Goal: Check status: Check status

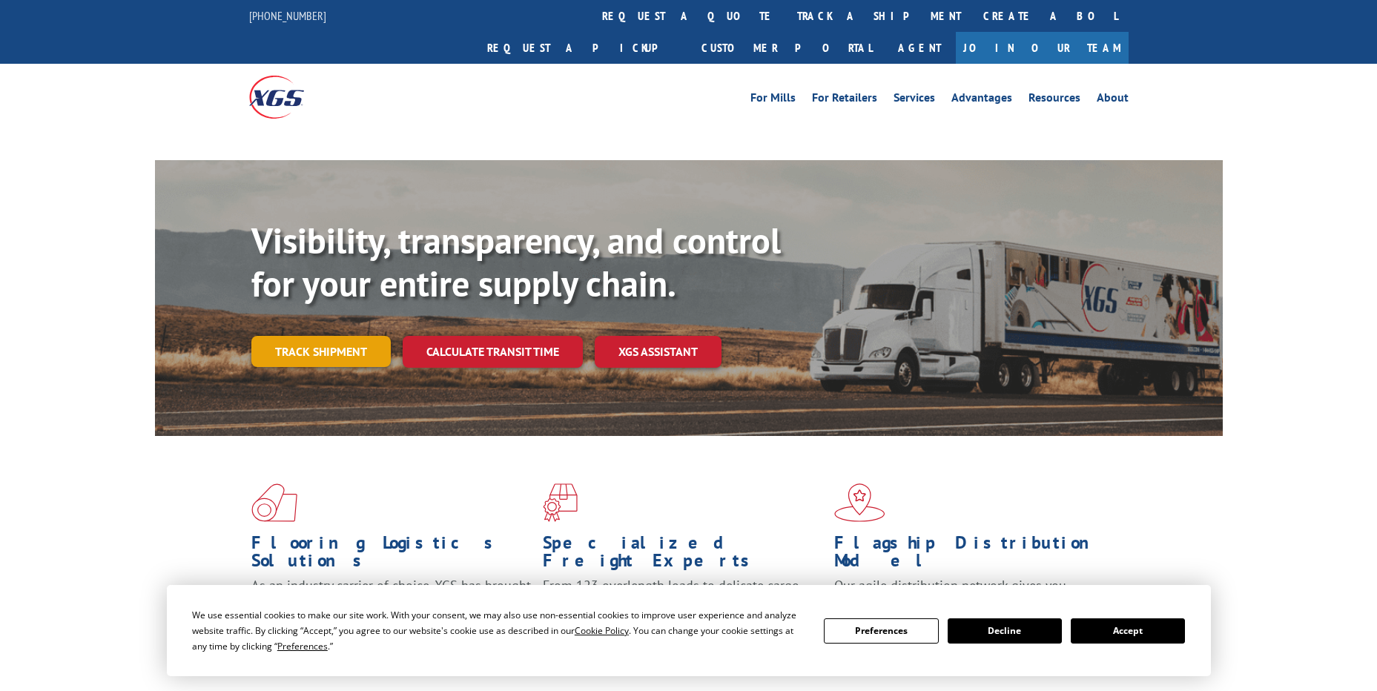
click at [324, 336] on link "Track shipment" at bounding box center [320, 351] width 139 height 31
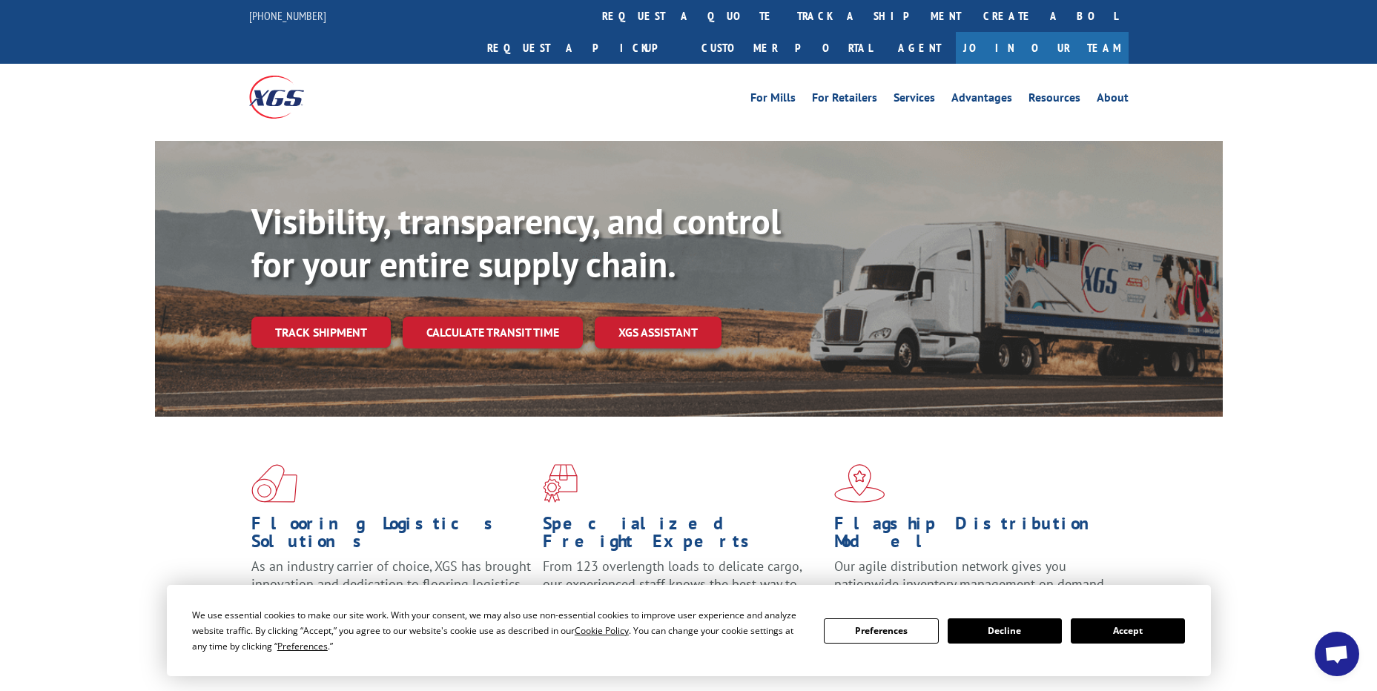
click at [1147, 636] on button "Accept" at bounding box center [1128, 630] width 114 height 25
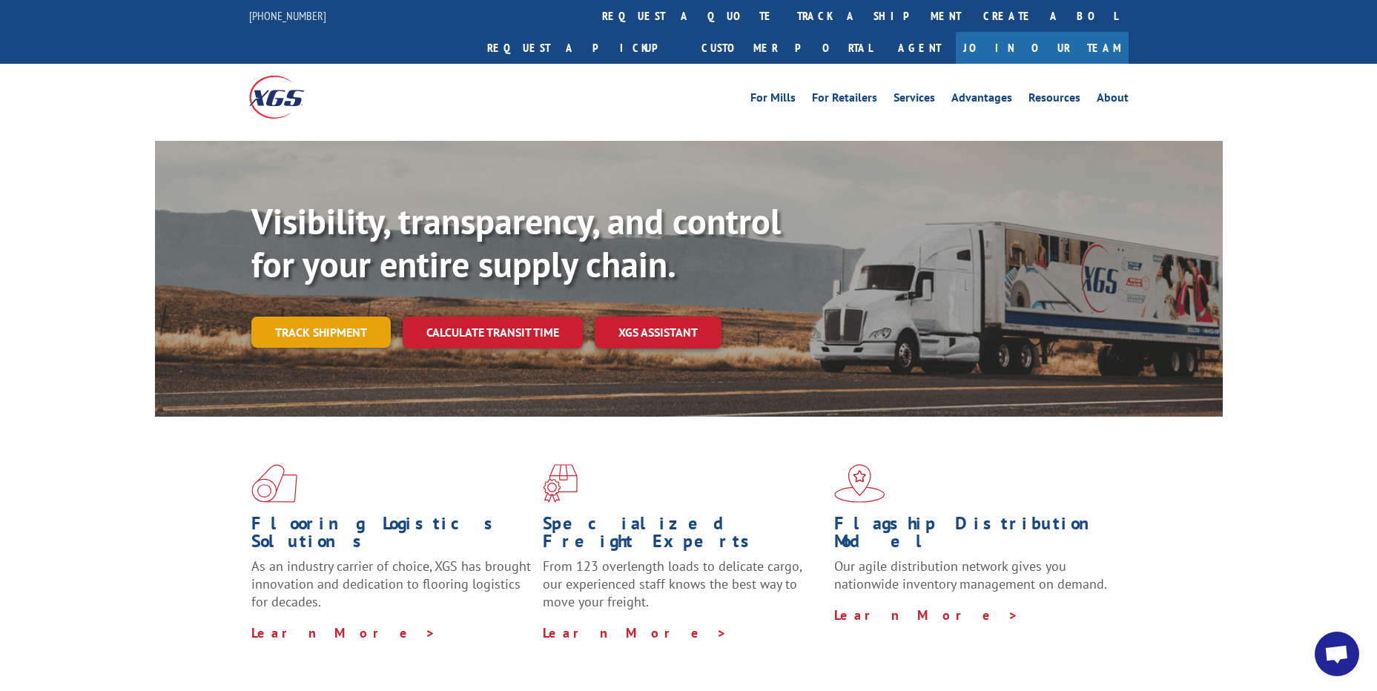
click at [332, 317] on link "Track shipment" at bounding box center [320, 332] width 139 height 31
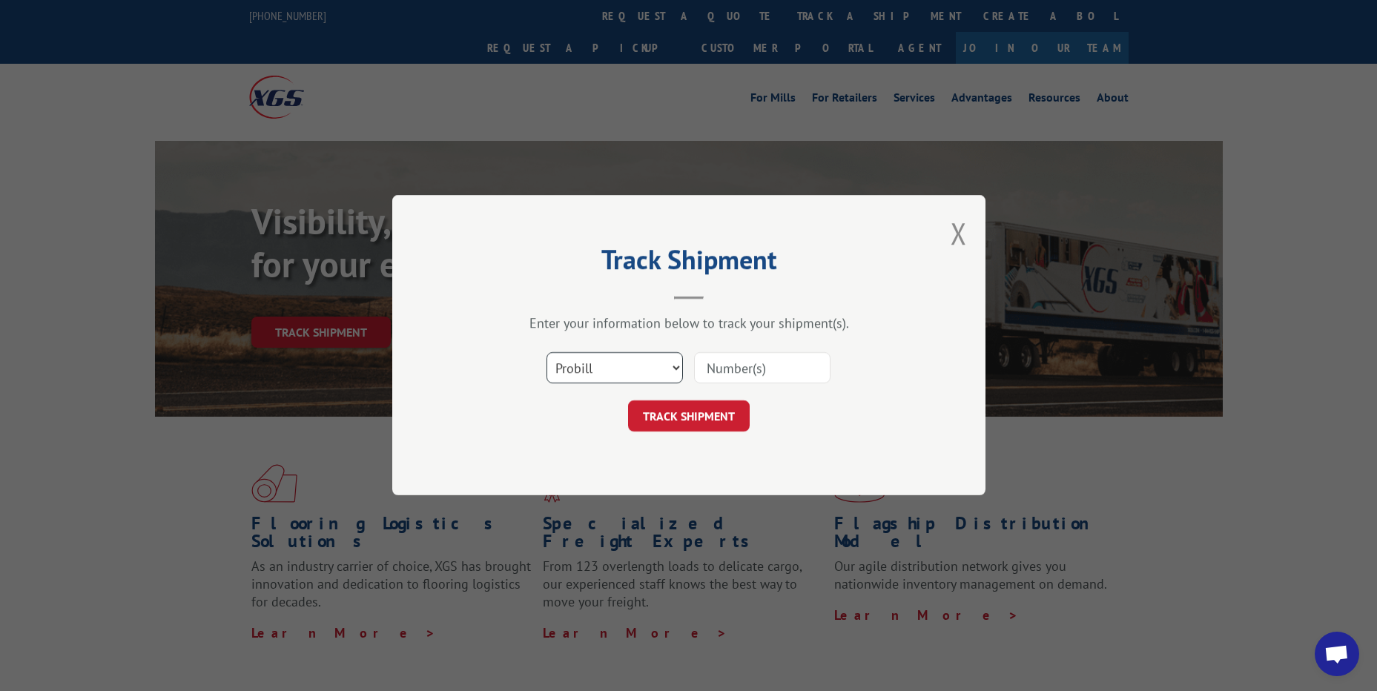
click at [673, 371] on select "Select category... Probill BOL PO" at bounding box center [615, 368] width 136 height 31
click at [547, 353] on select "Select category... Probill BOL PO" at bounding box center [615, 368] width 136 height 31
click at [733, 366] on input at bounding box center [762, 368] width 136 height 31
paste input "16955618"
type input "16955618"
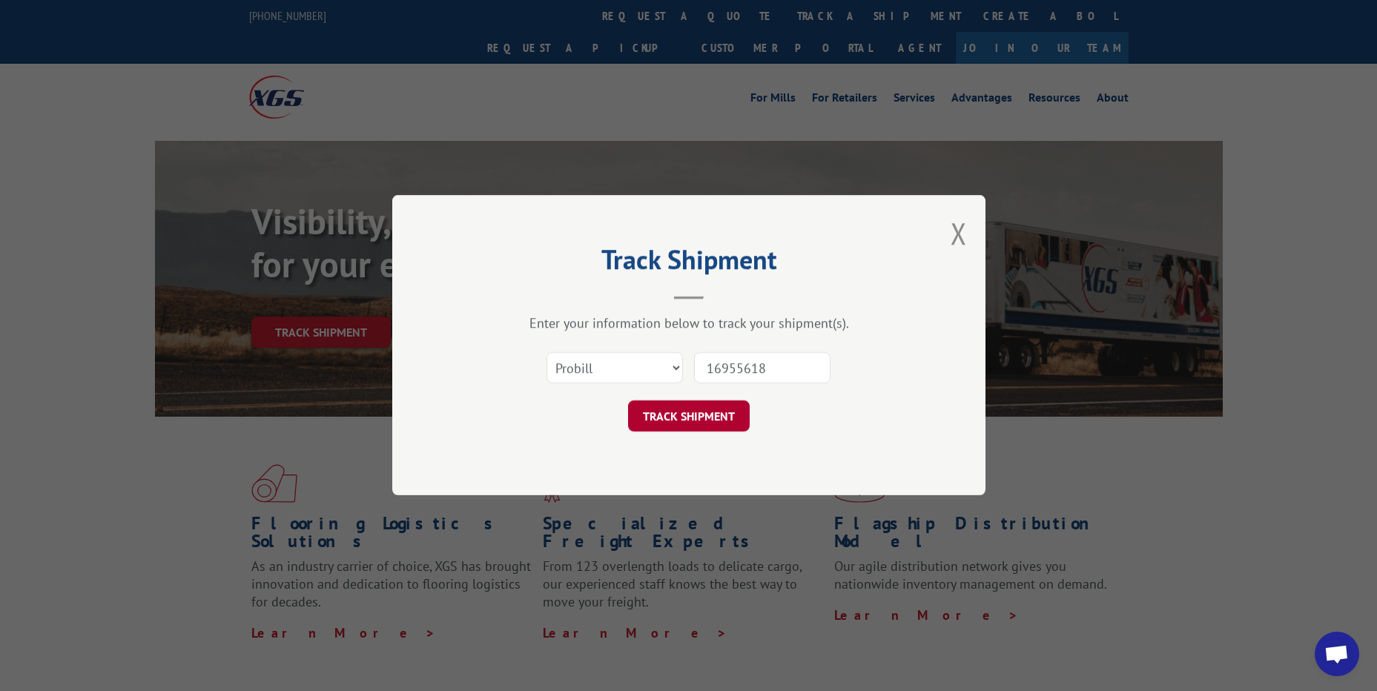
click at [713, 420] on button "TRACK SHIPMENT" at bounding box center [689, 416] width 122 height 31
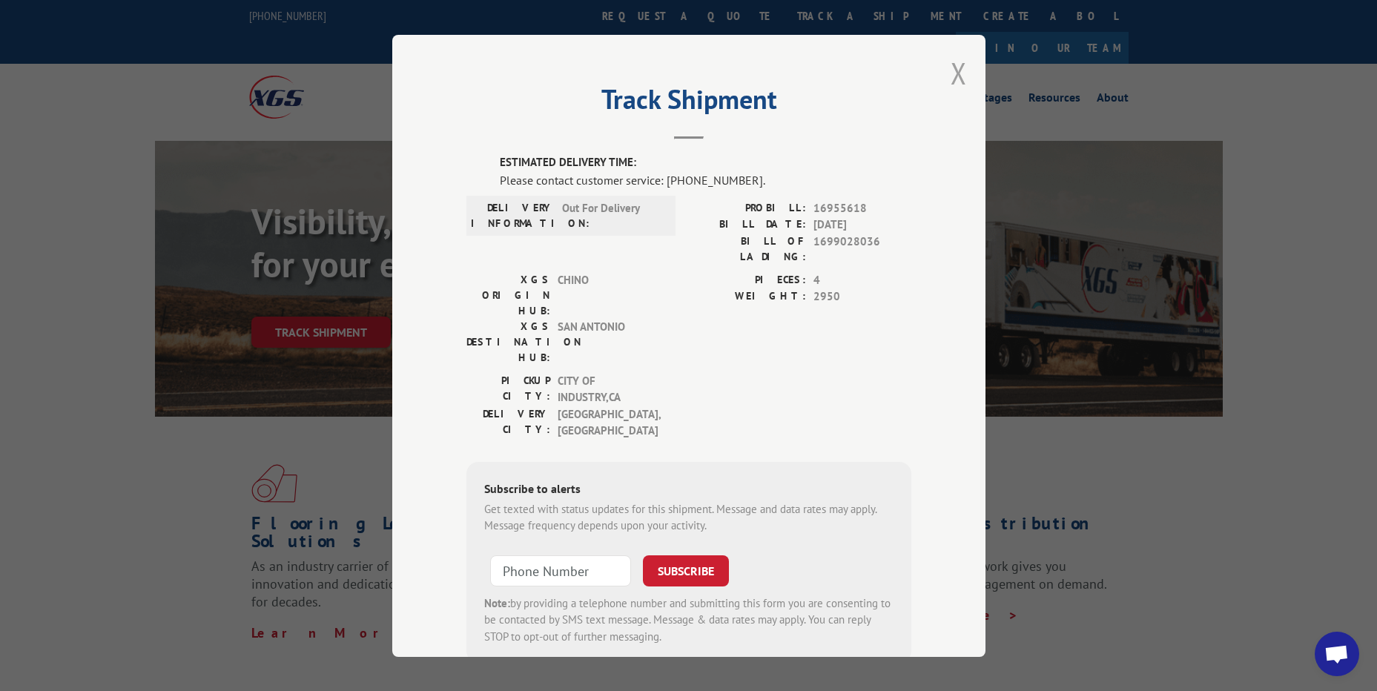
click at [956, 77] on button "Close modal" at bounding box center [959, 72] width 16 height 39
